Goal: Task Accomplishment & Management: Use online tool/utility

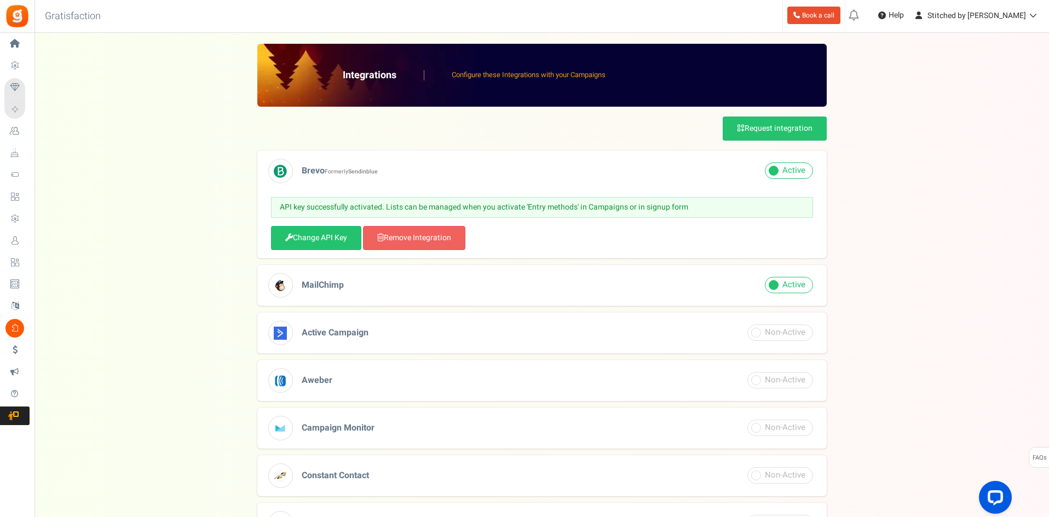
click at [568, 223] on div "API key successfully activated. Lists can be managed when you activate 'Entry m…" at bounding box center [542, 223] width 542 height 53
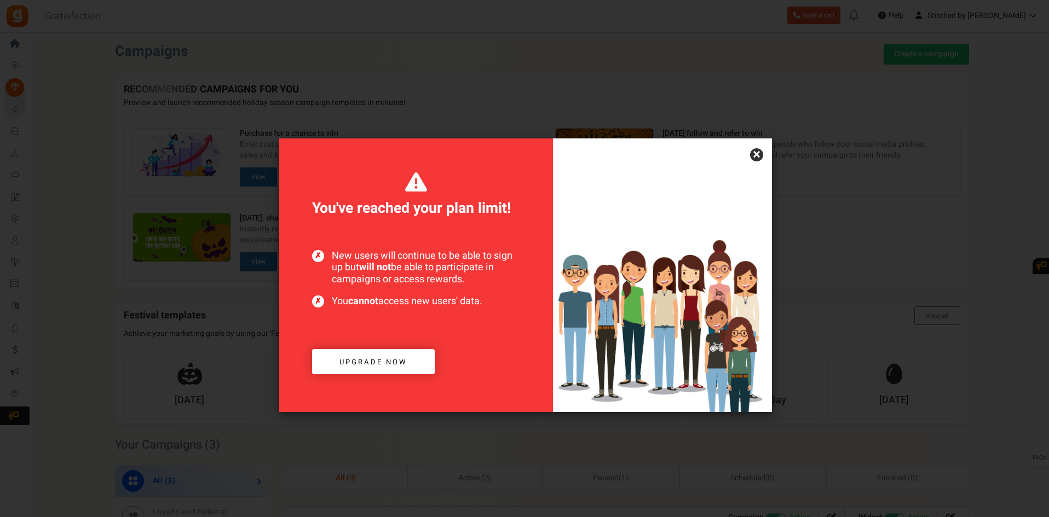
click at [757, 159] on link "×" at bounding box center [756, 154] width 13 height 13
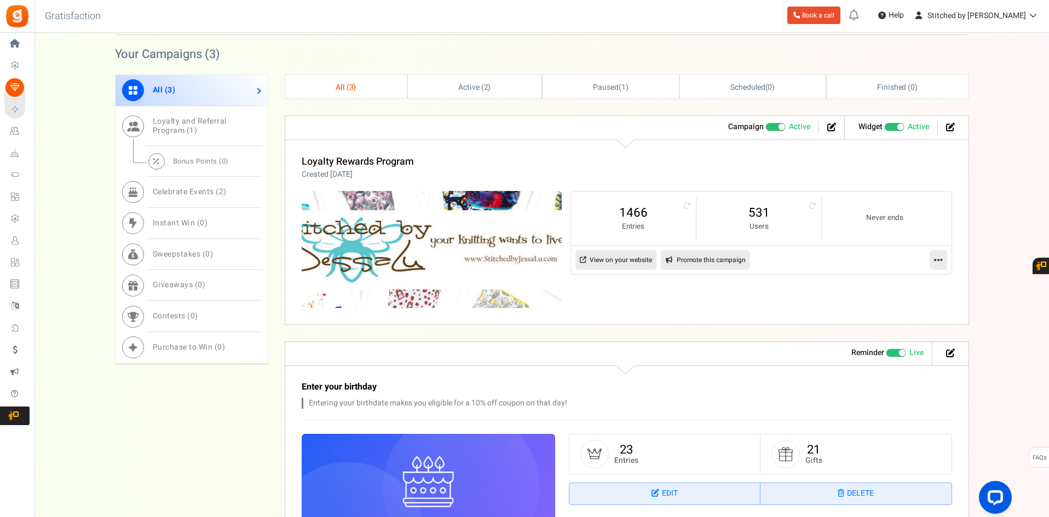
scroll to position [387, 0]
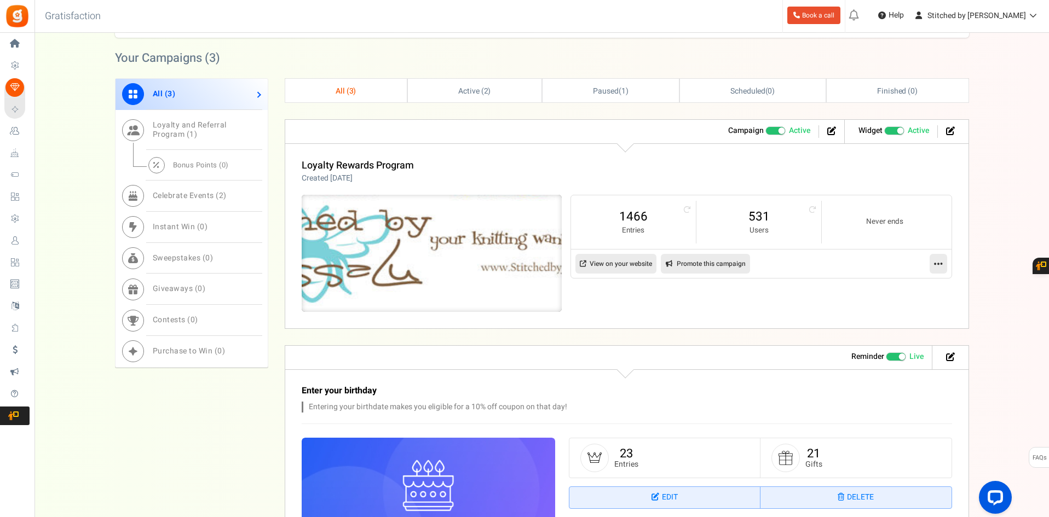
click at [418, 230] on img at bounding box center [432, 254] width 390 height 176
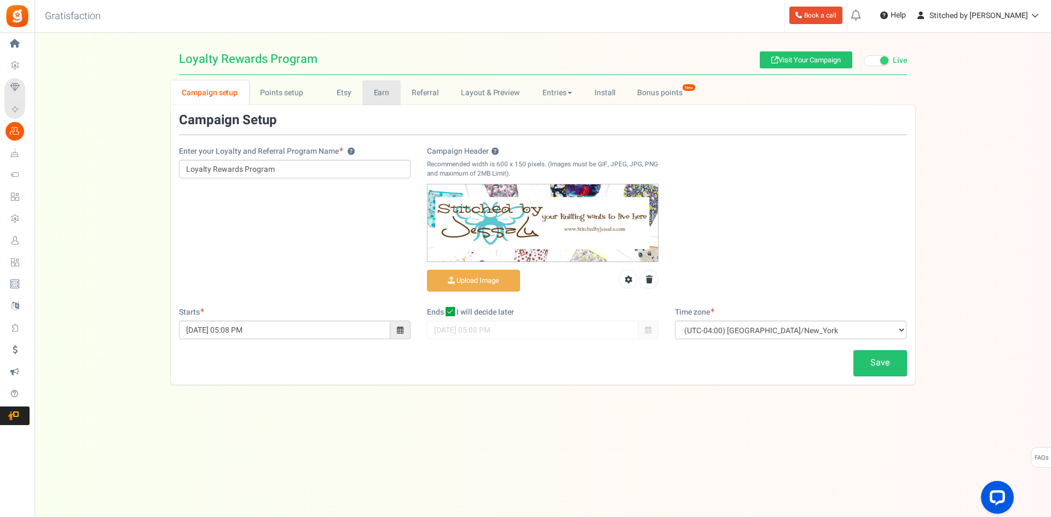
click at [381, 96] on link "Earn" at bounding box center [381, 92] width 38 height 25
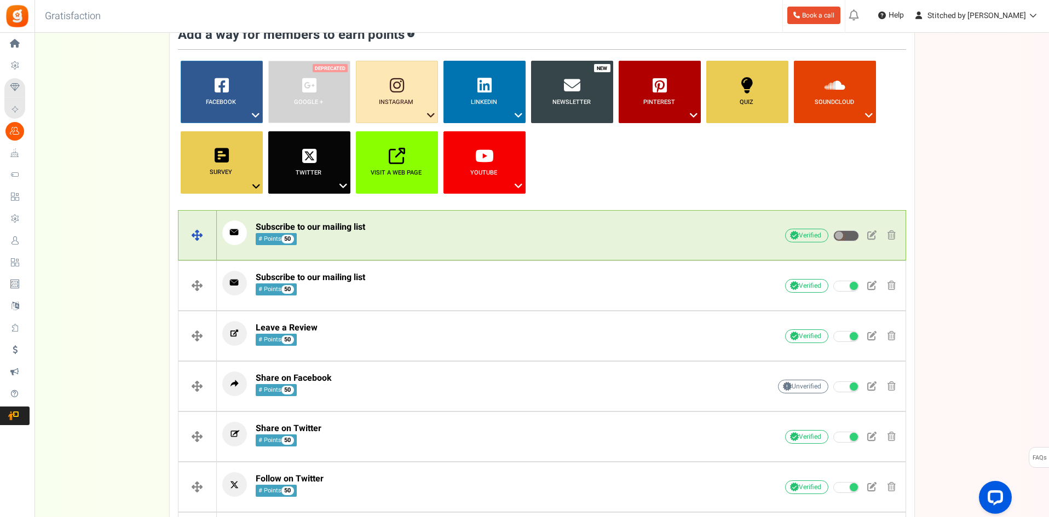
scroll to position [164, 0]
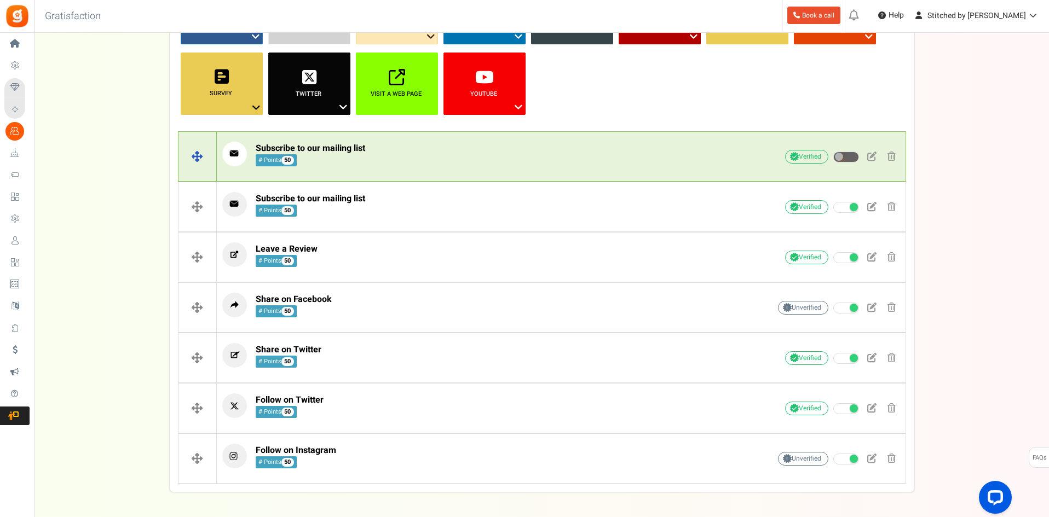
click at [442, 168] on div "Subscribe to our mailing list # Points 50 Sync with your ESP Activate now ESP s…" at bounding box center [479, 157] width 514 height 30
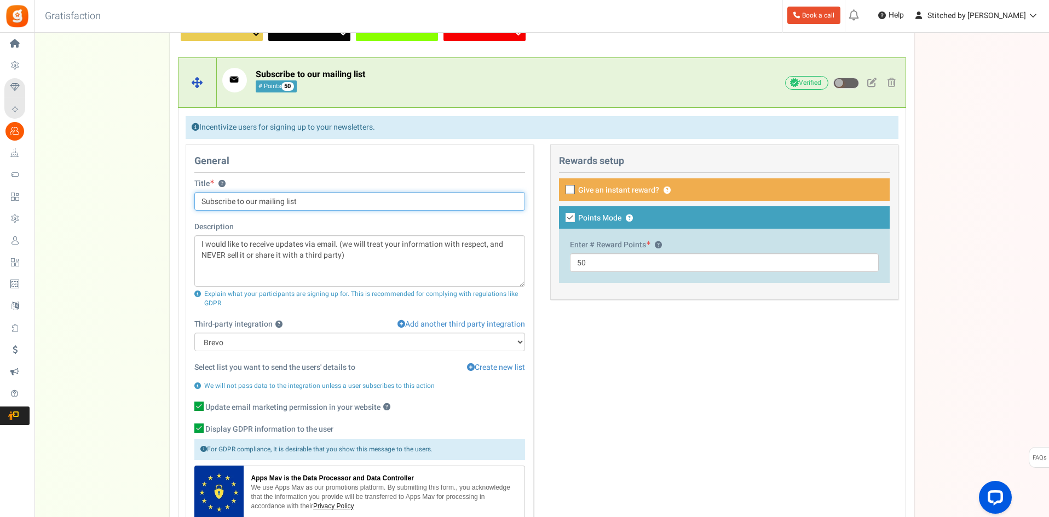
scroll to position [219, 0]
